Goal: Task Accomplishment & Management: Manage account settings

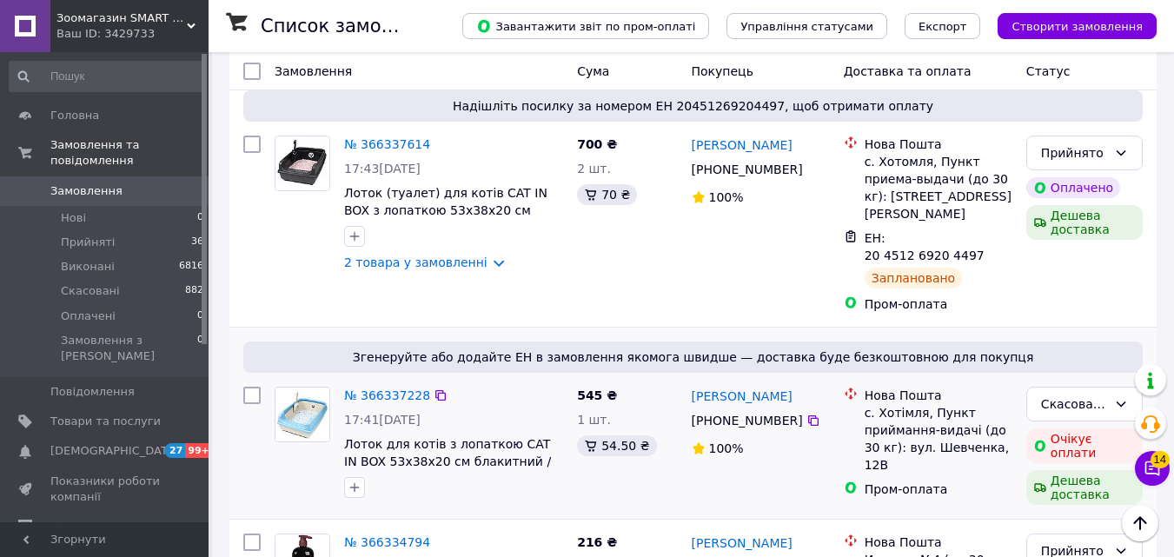
scroll to position [232, 0]
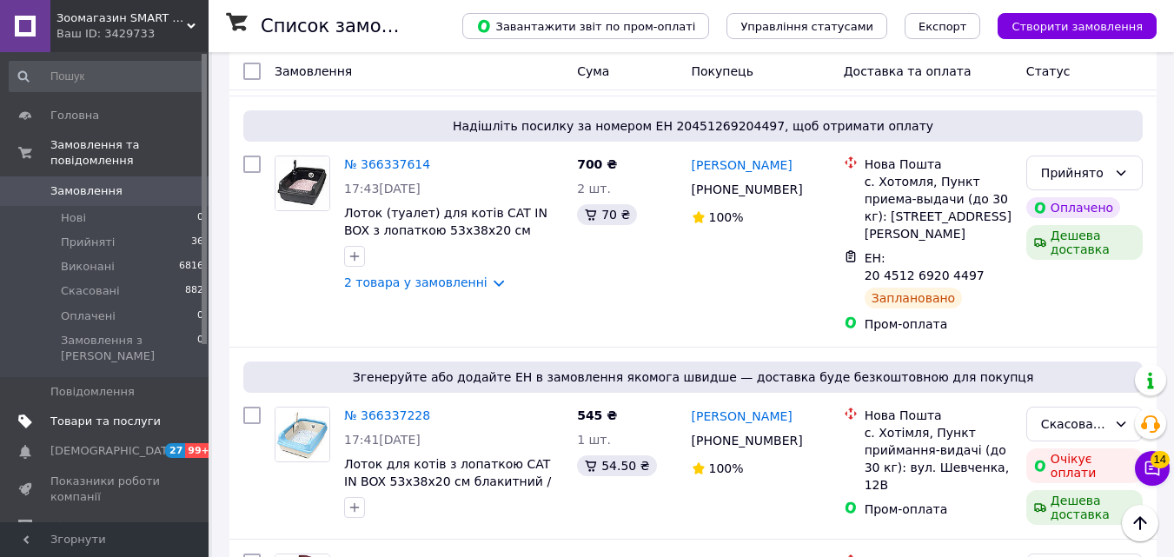
click at [90, 414] on span "Товари та послуги" at bounding box center [105, 422] width 110 height 16
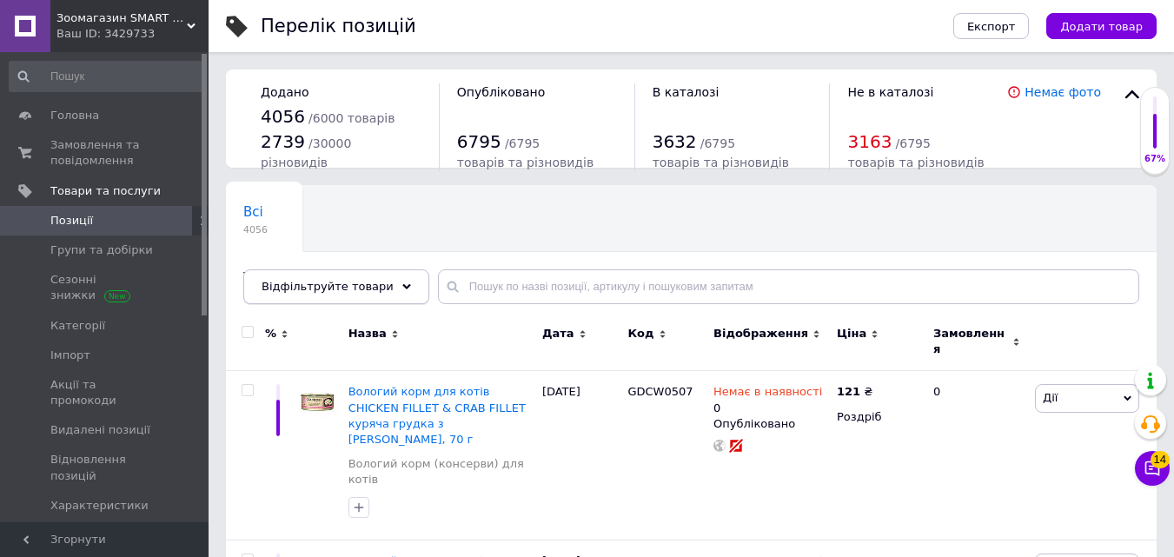
click at [322, 288] on span "Відфільтруйте товари" at bounding box center [328, 286] width 132 height 13
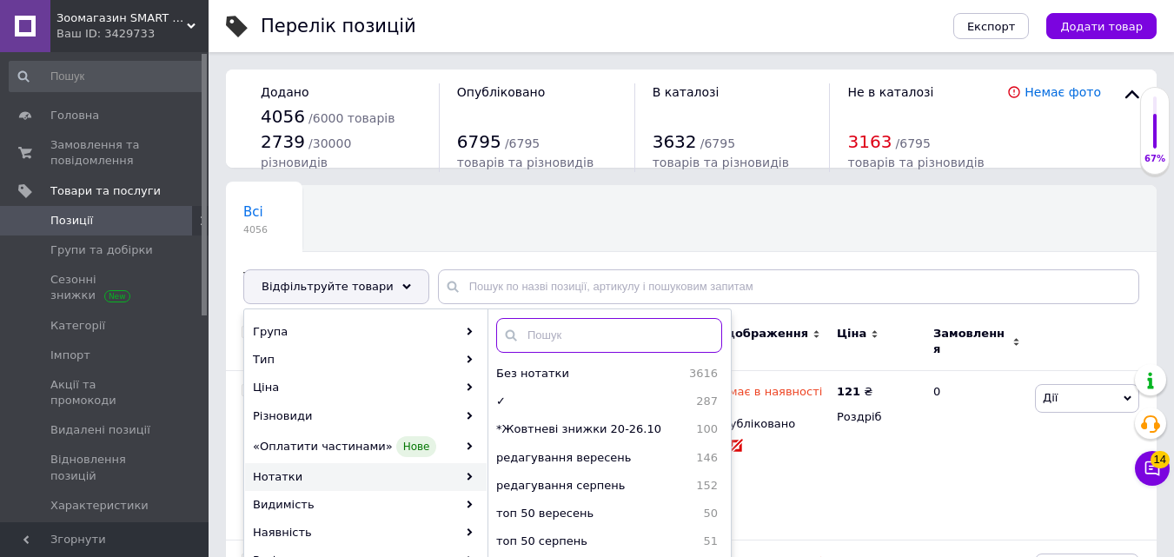
click at [600, 329] on input "text" at bounding box center [609, 335] width 226 height 35
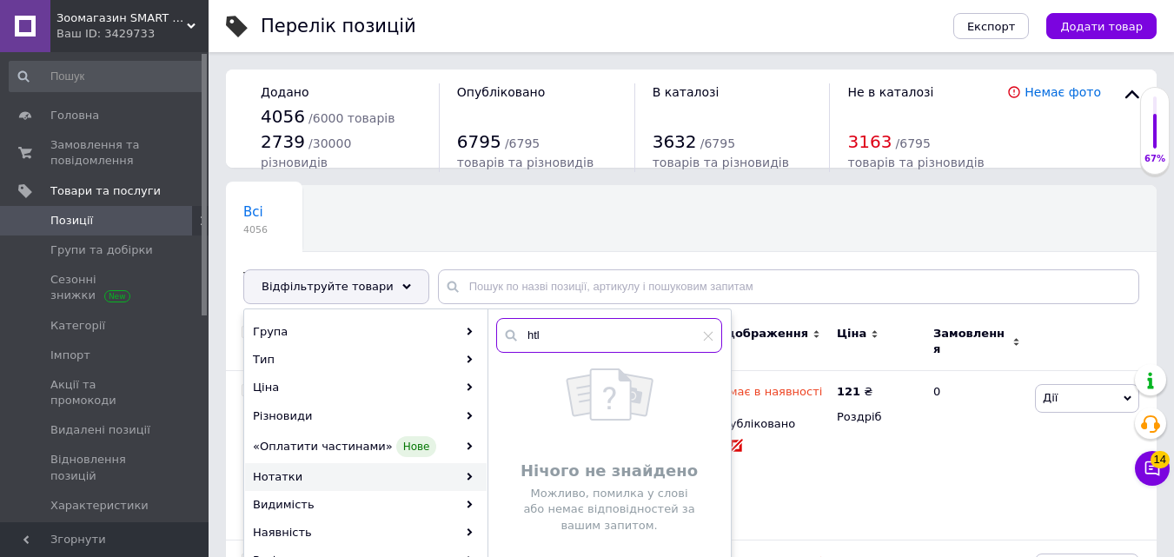
click at [574, 344] on input "htl" at bounding box center [609, 335] width 226 height 35
type input "ред"
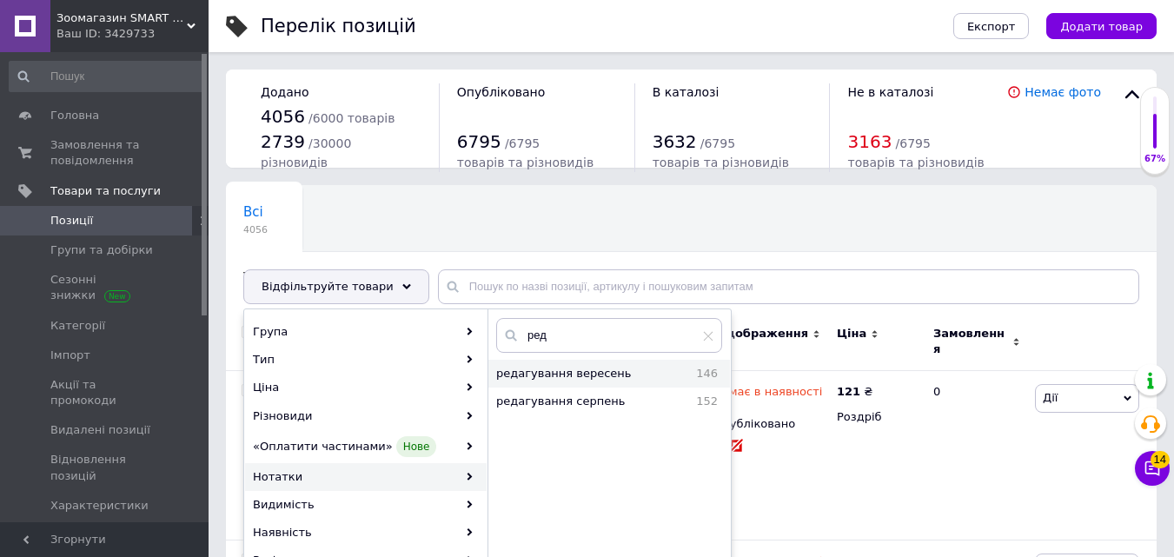
click at [579, 376] on span "редагування вересень" at bounding box center [586, 374] width 181 height 16
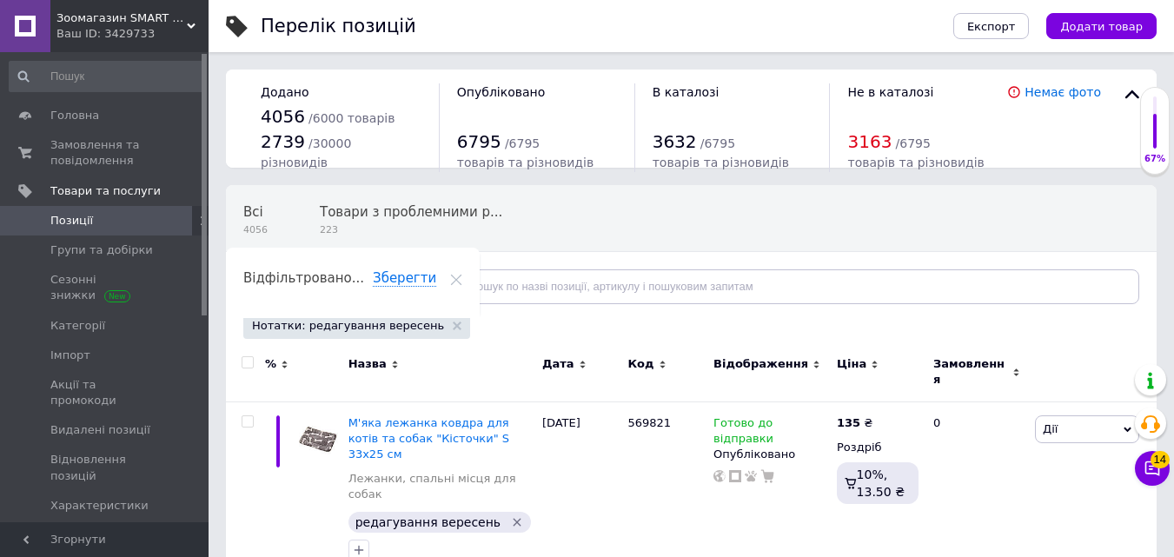
scroll to position [58, 0]
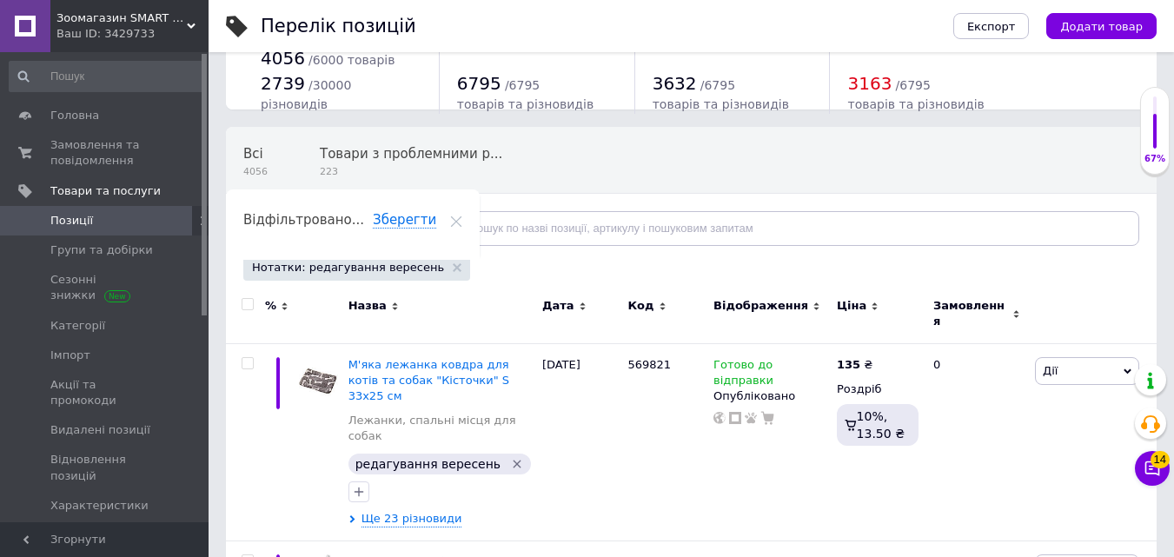
click at [334, 229] on span "Відфільтруйте товари" at bounding box center [328, 228] width 132 height 13
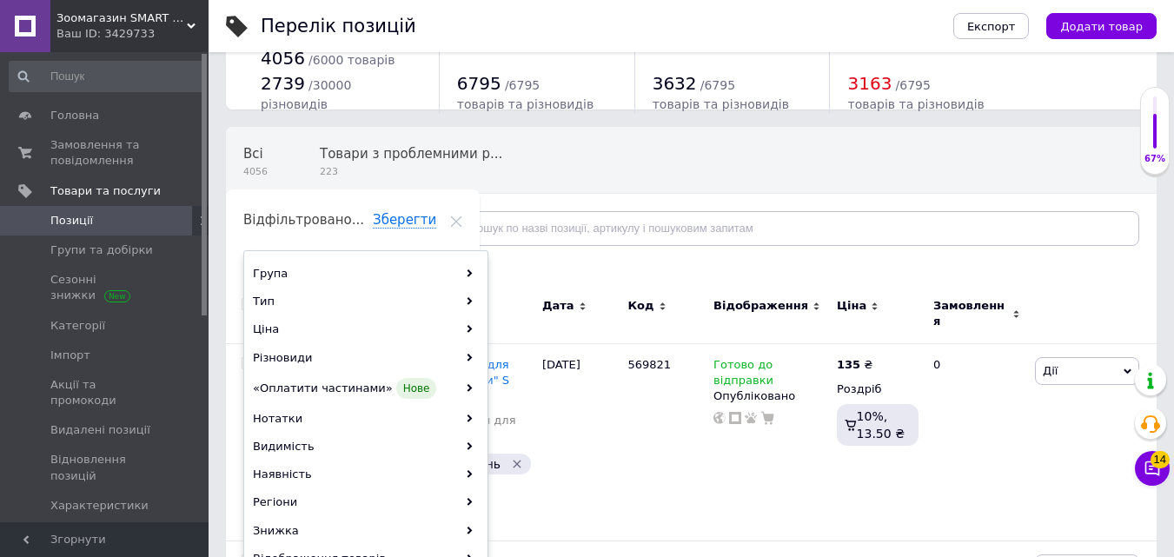
scroll to position [116, 0]
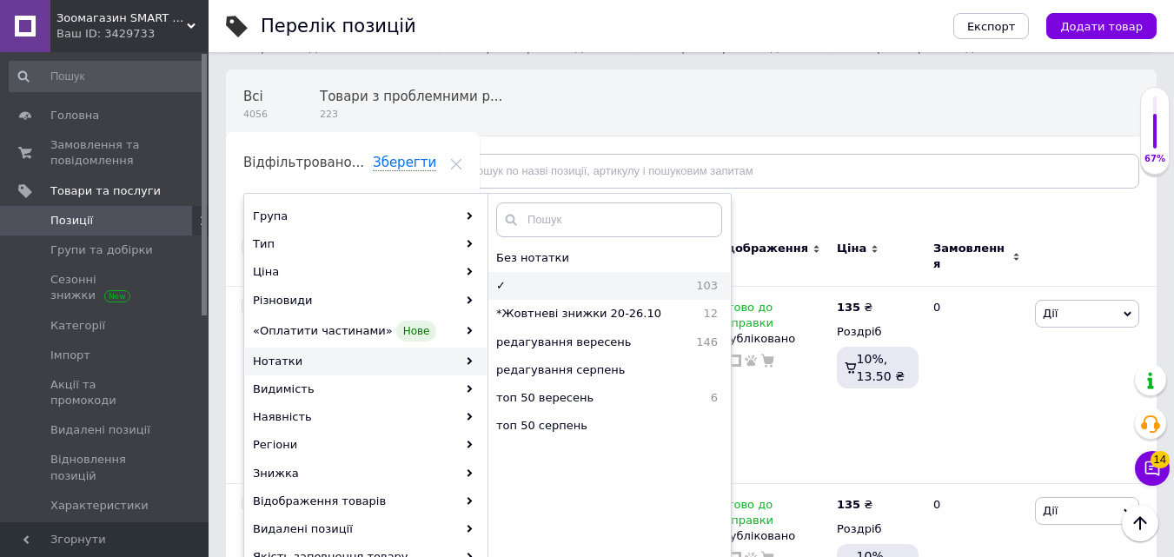
click at [530, 289] on span "✓" at bounding box center [522, 286] width 53 height 16
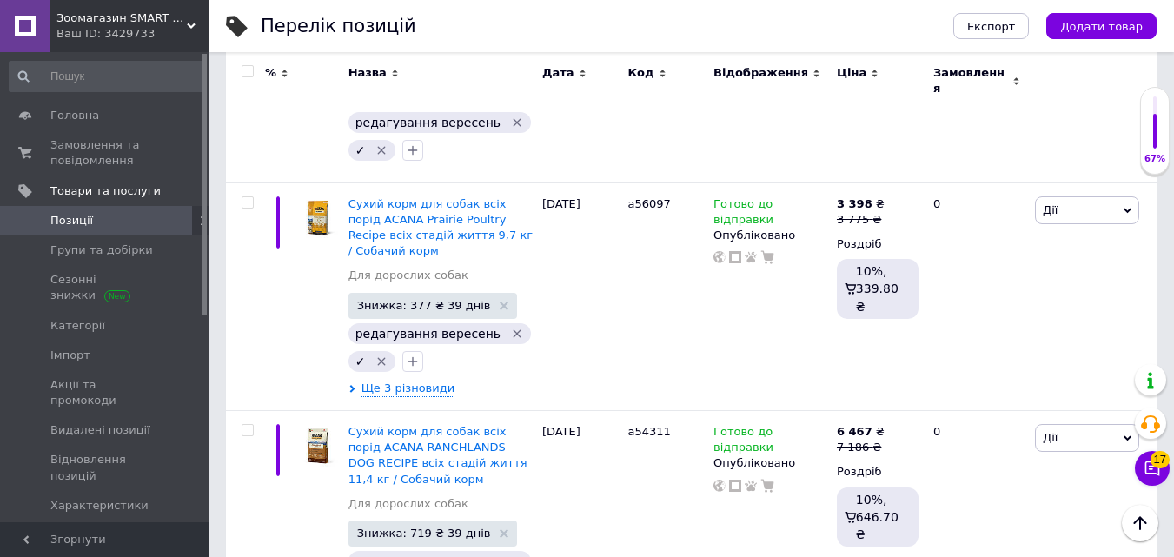
scroll to position [10953, 0]
